Goal: Transaction & Acquisition: Purchase product/service

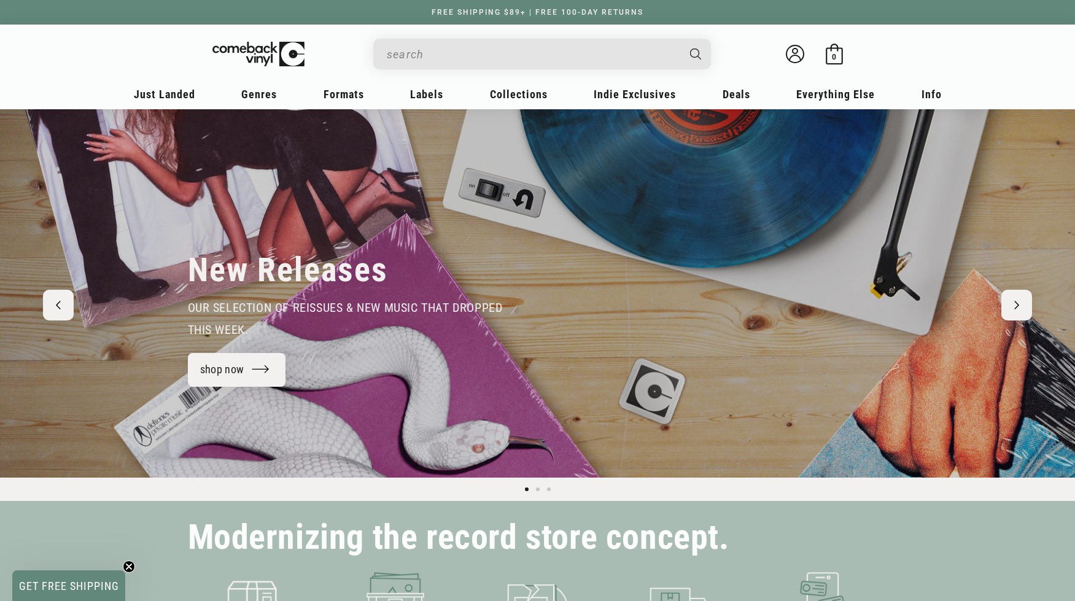
click at [629, 51] on input "When autocomplete results are available use up and down arrows to review and en…" at bounding box center [532, 54] width 291 height 25
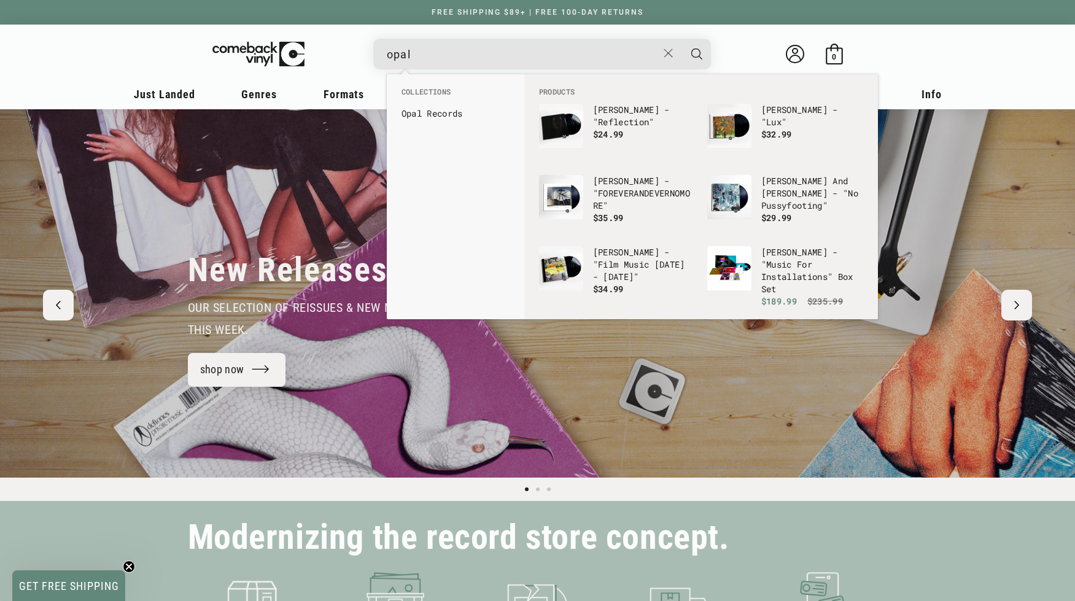
type input "opal"
click at [696, 54] on button "Search" at bounding box center [696, 54] width 31 height 31
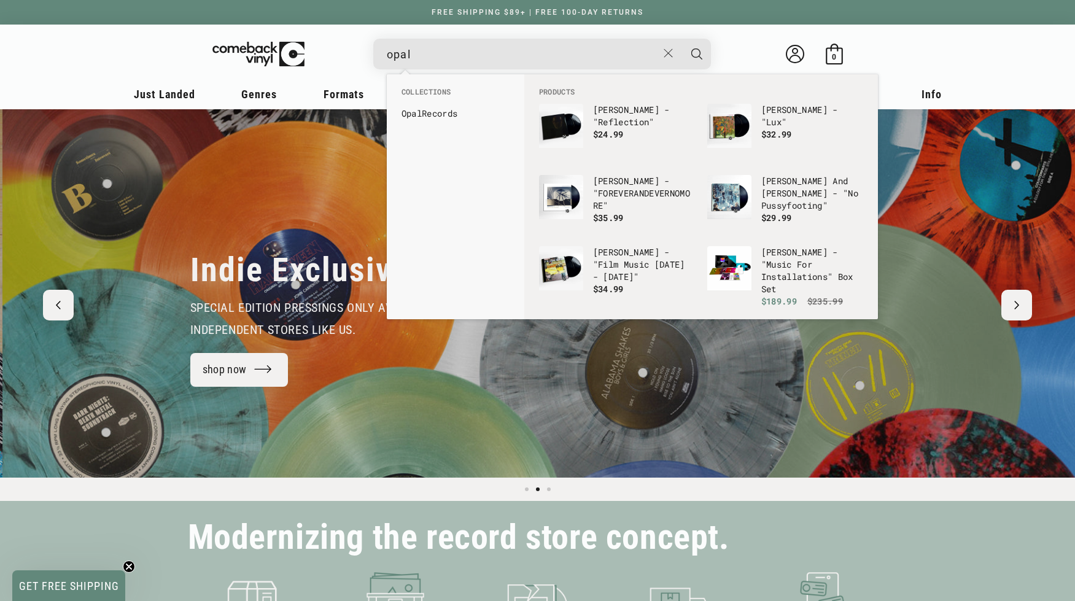
scroll to position [0, 1075]
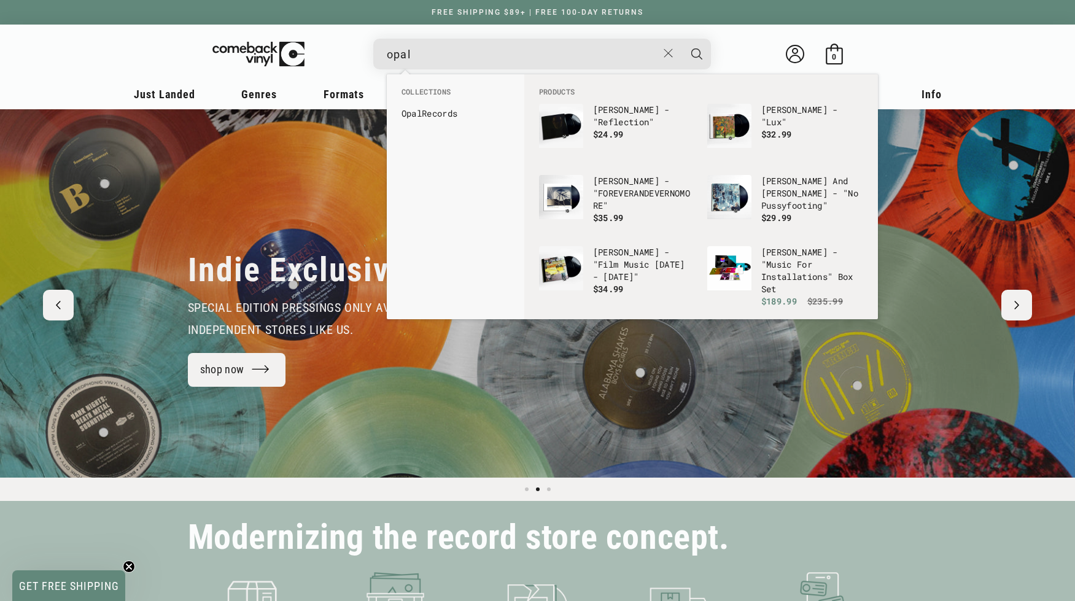
click at [696, 54] on button "Search" at bounding box center [696, 54] width 31 height 31
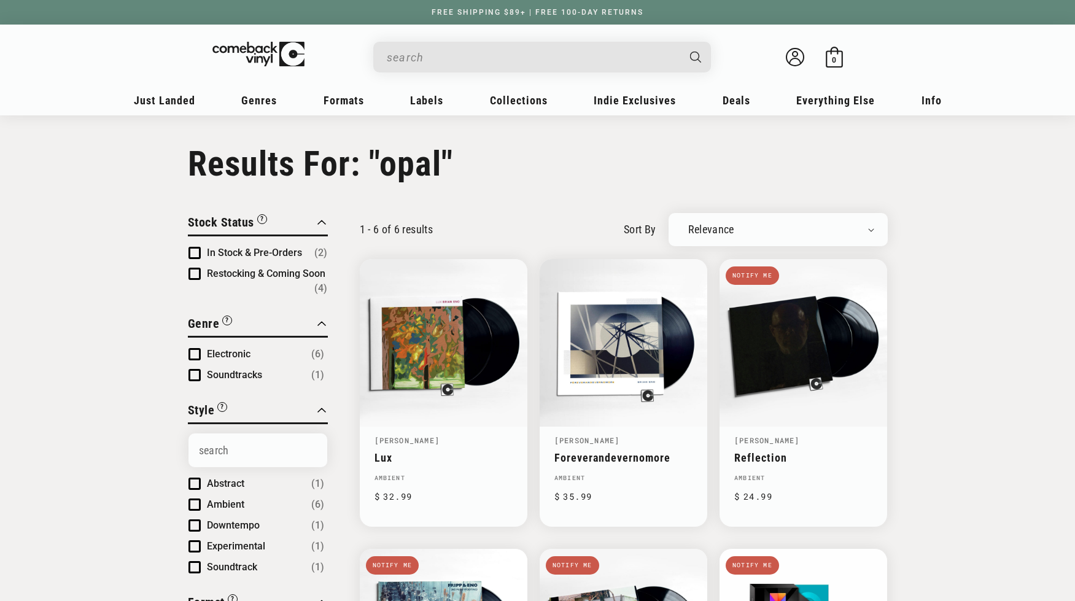
click at [423, 47] on input "Search" at bounding box center [532, 57] width 291 height 25
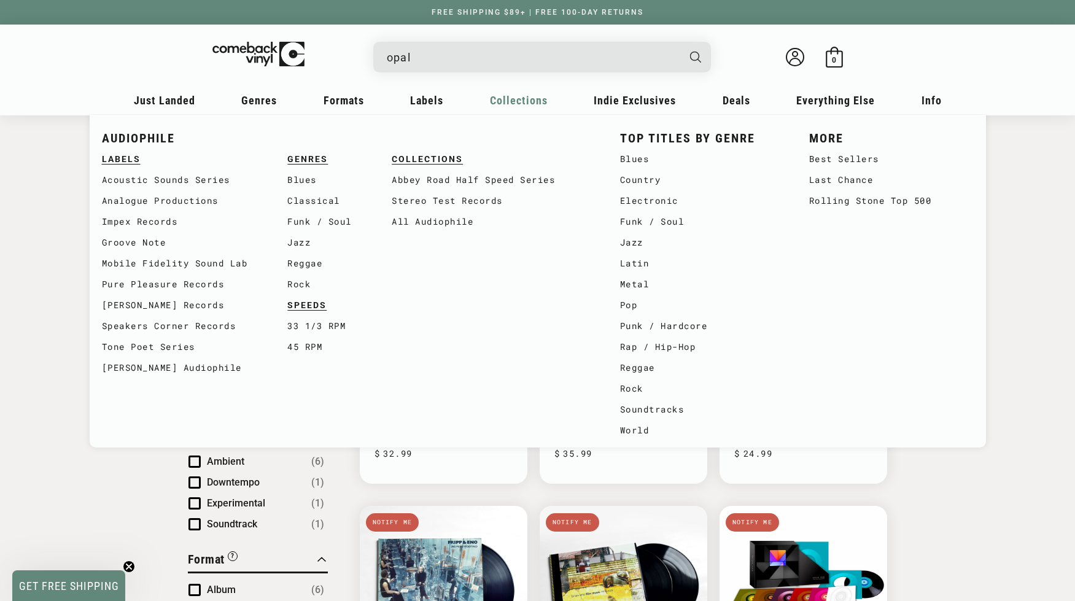
scroll to position [-1, 0]
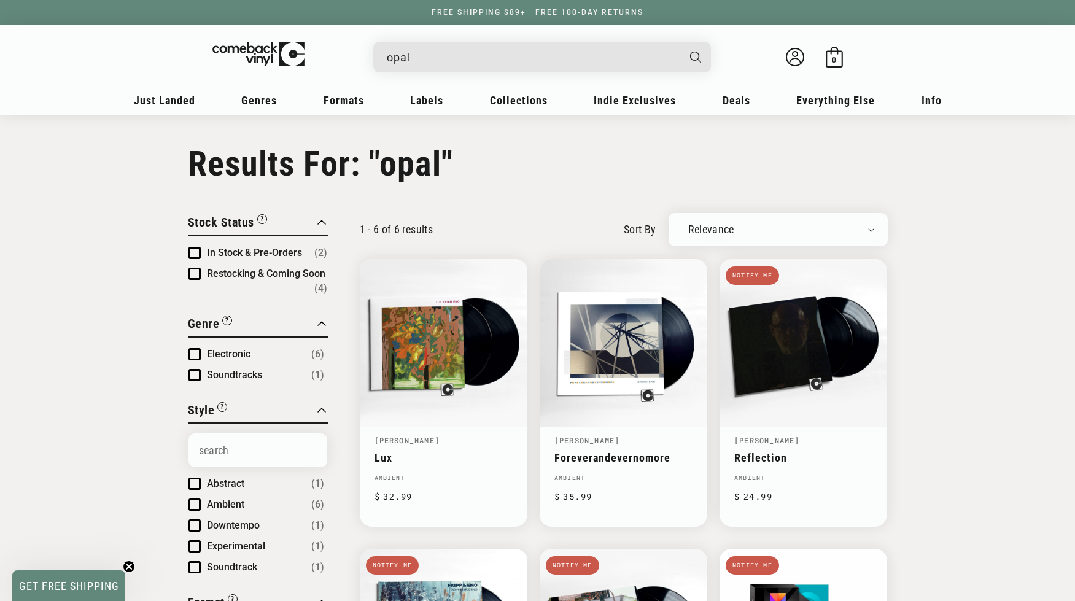
drag, startPoint x: 458, startPoint y: 53, endPoint x: 317, endPoint y: 16, distance: 145.4
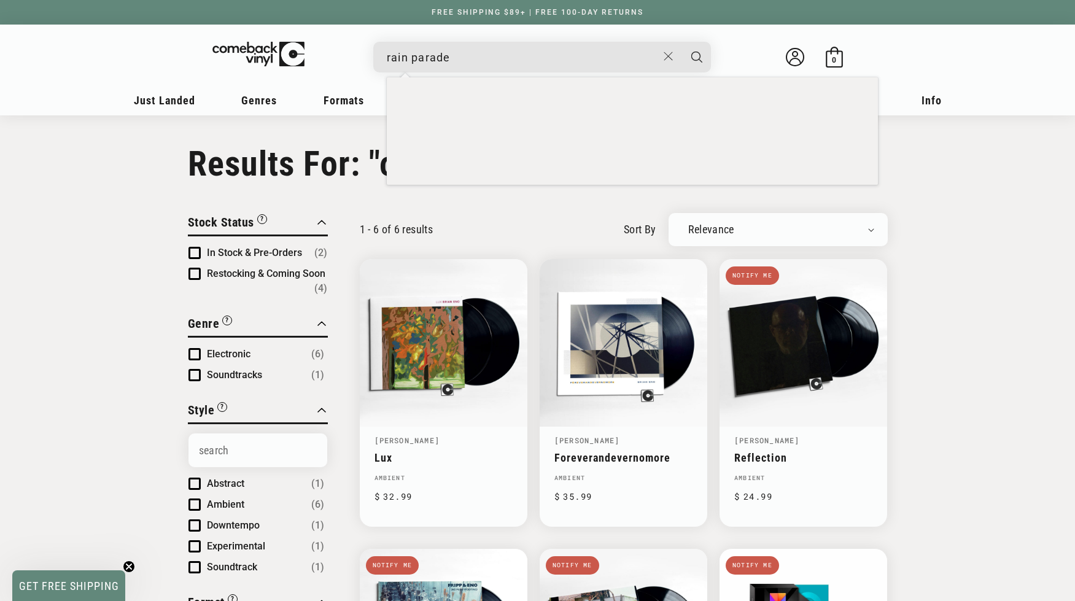
type input "rain parade"
click at [696, 56] on button "Search" at bounding box center [696, 57] width 31 height 31
click at [585, 123] on li "Rain Parade" at bounding box center [632, 117] width 474 height 20
